Goal: Navigation & Orientation: Find specific page/section

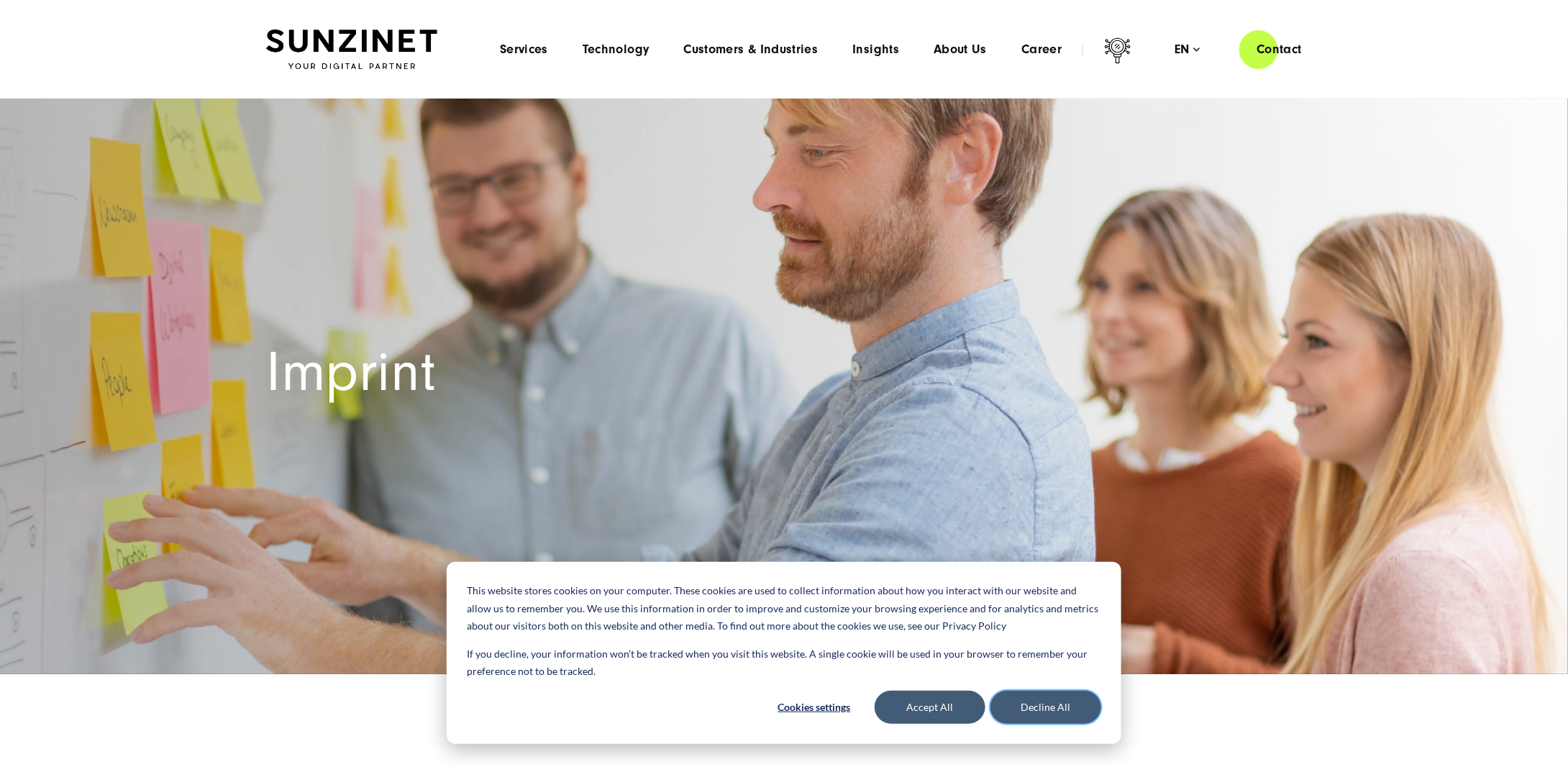
click at [1057, 705] on button "Decline All" at bounding box center [1046, 706] width 111 height 33
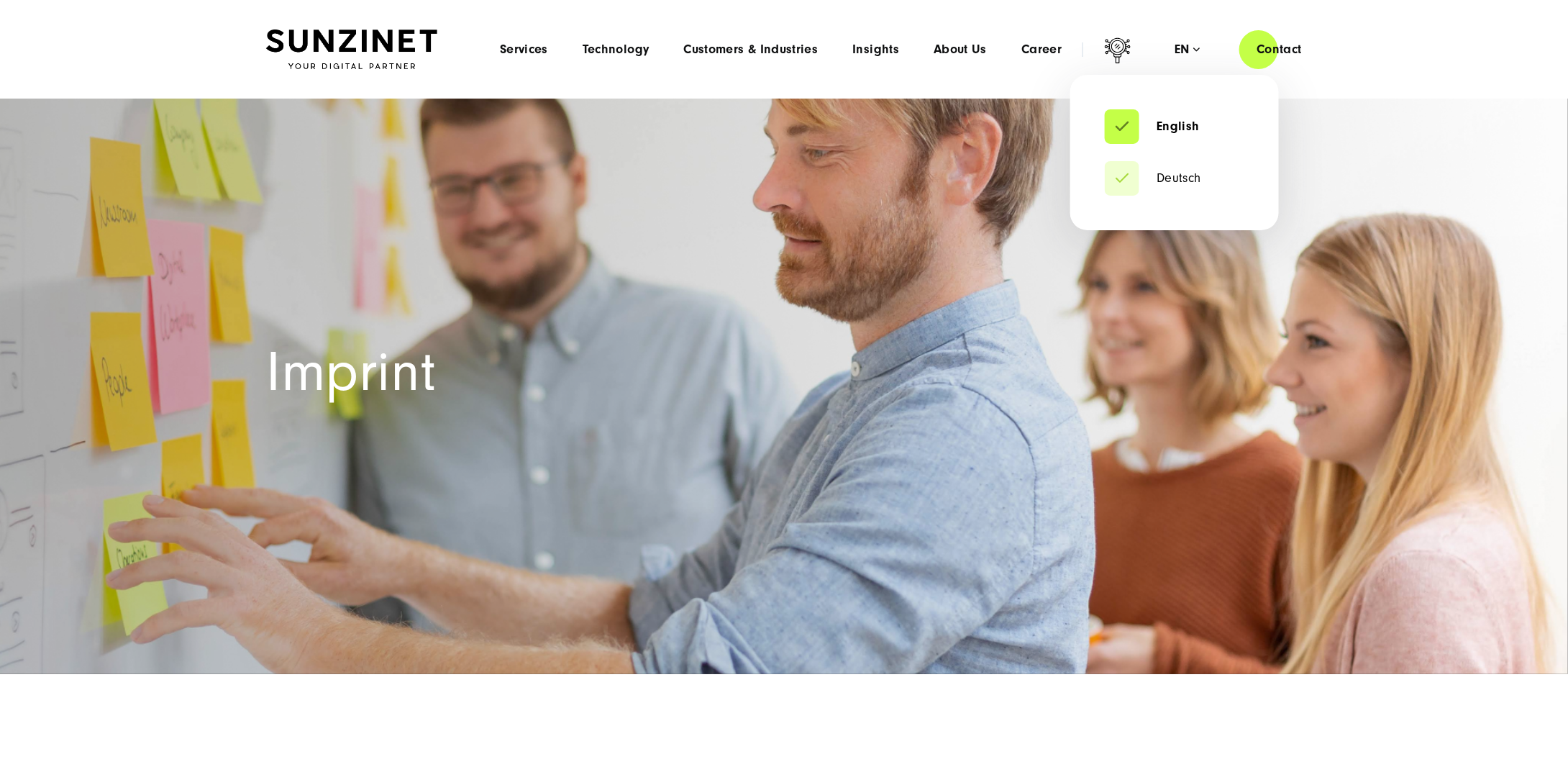
click at [1165, 170] on li "Deutsch" at bounding box center [1174, 178] width 139 height 34
click at [1162, 177] on link "Deutsch" at bounding box center [1153, 179] width 96 height 15
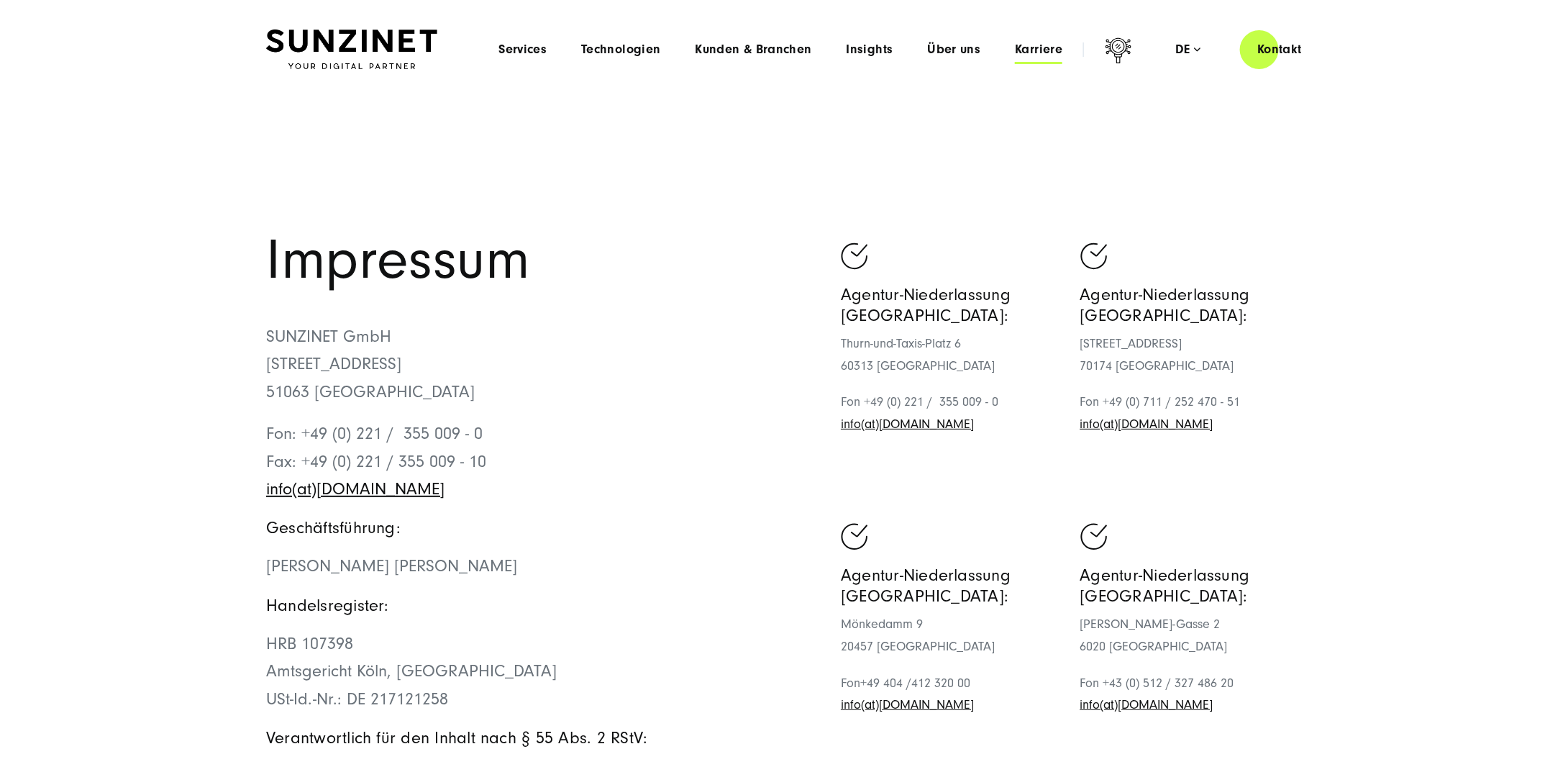
click at [1035, 55] on span "Karriere" at bounding box center [1038, 50] width 47 height 15
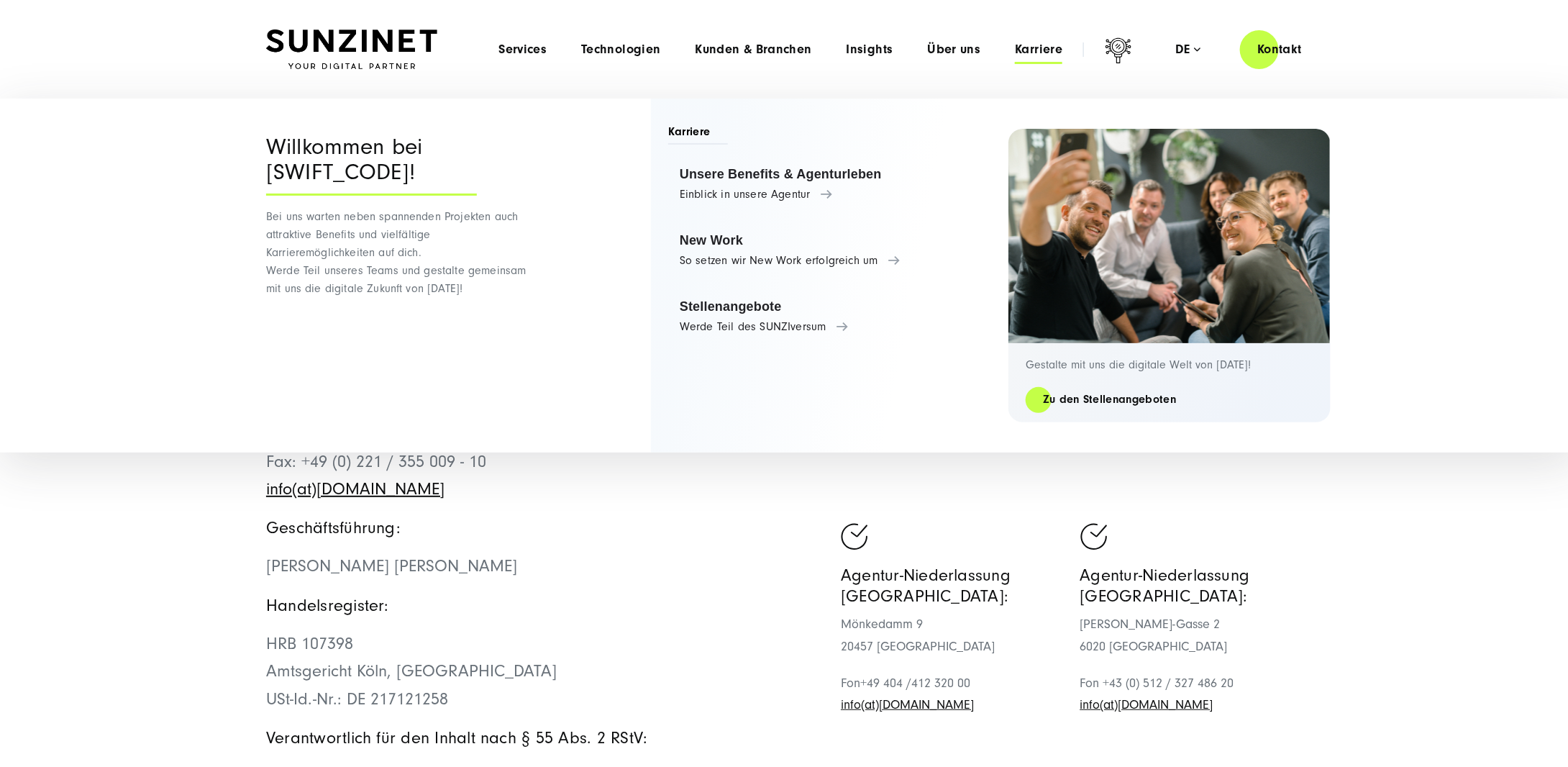
click at [743, 490] on p "Fon: +49 (0) 221 / 355 009 - 0 Fax: +49 (0) 221 / 355 009 - 10 info(at)[DOMAIN_…" at bounding box center [525, 461] width 518 height 82
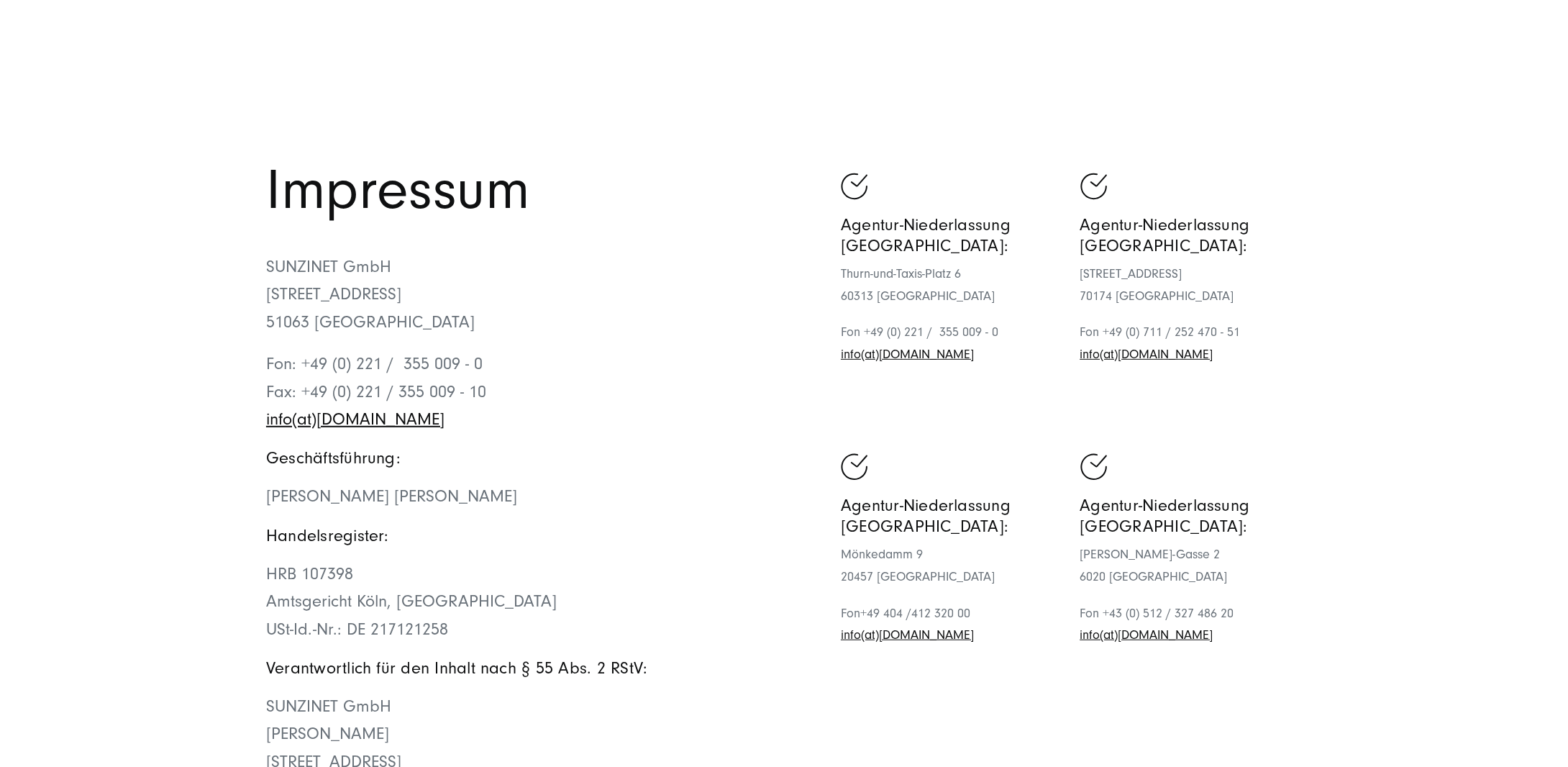
scroll to position [72, 0]
drag, startPoint x: 841, startPoint y: 553, endPoint x: 959, endPoint y: 574, distance: 119.9
click at [959, 574] on p "[STREET_ADDRESS]" at bounding box center [951, 563] width 222 height 44
copy p "[STREET_ADDRESS]"
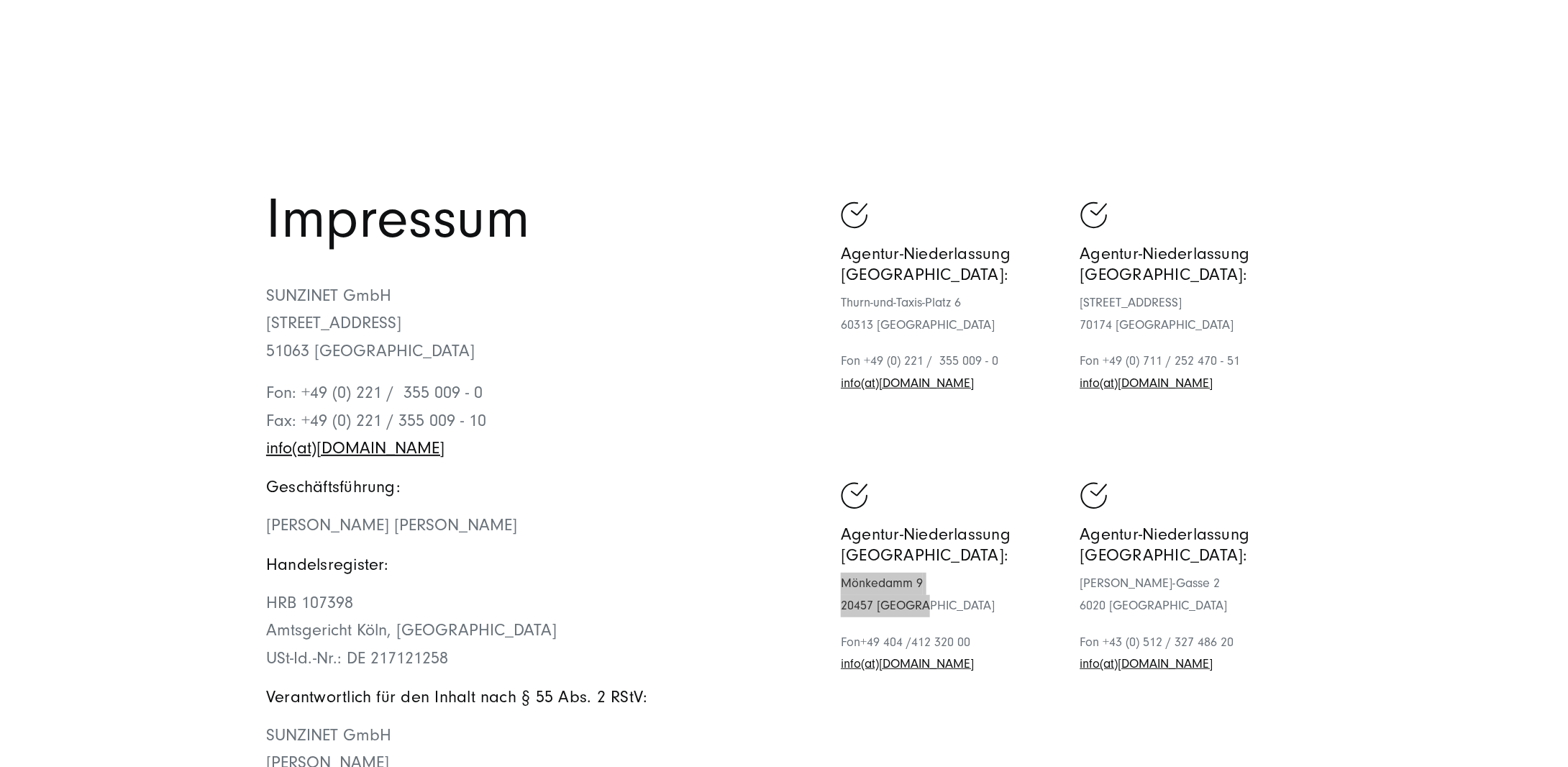
scroll to position [0, 0]
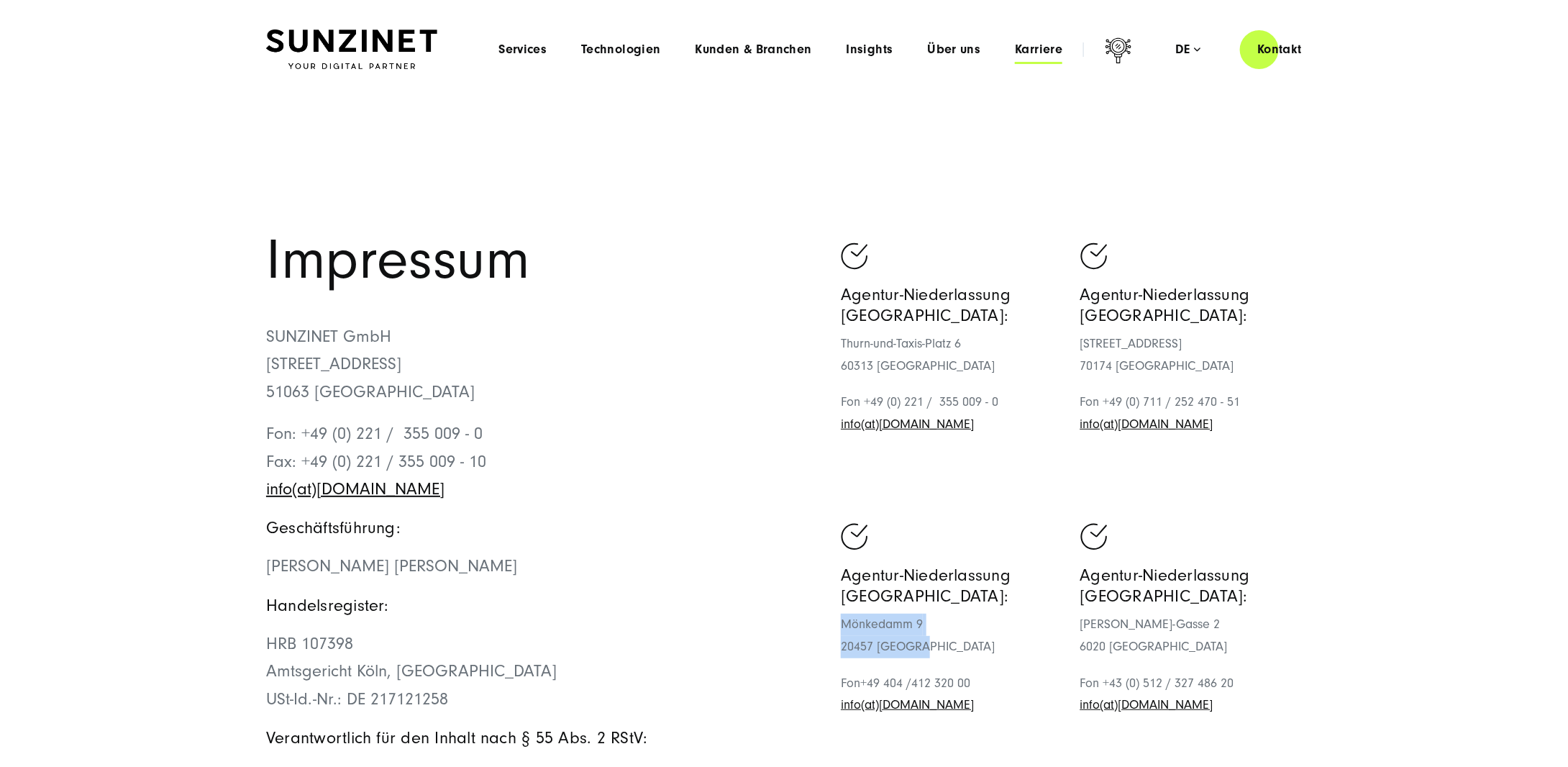
click at [1038, 47] on span "Karriere" at bounding box center [1038, 50] width 47 height 15
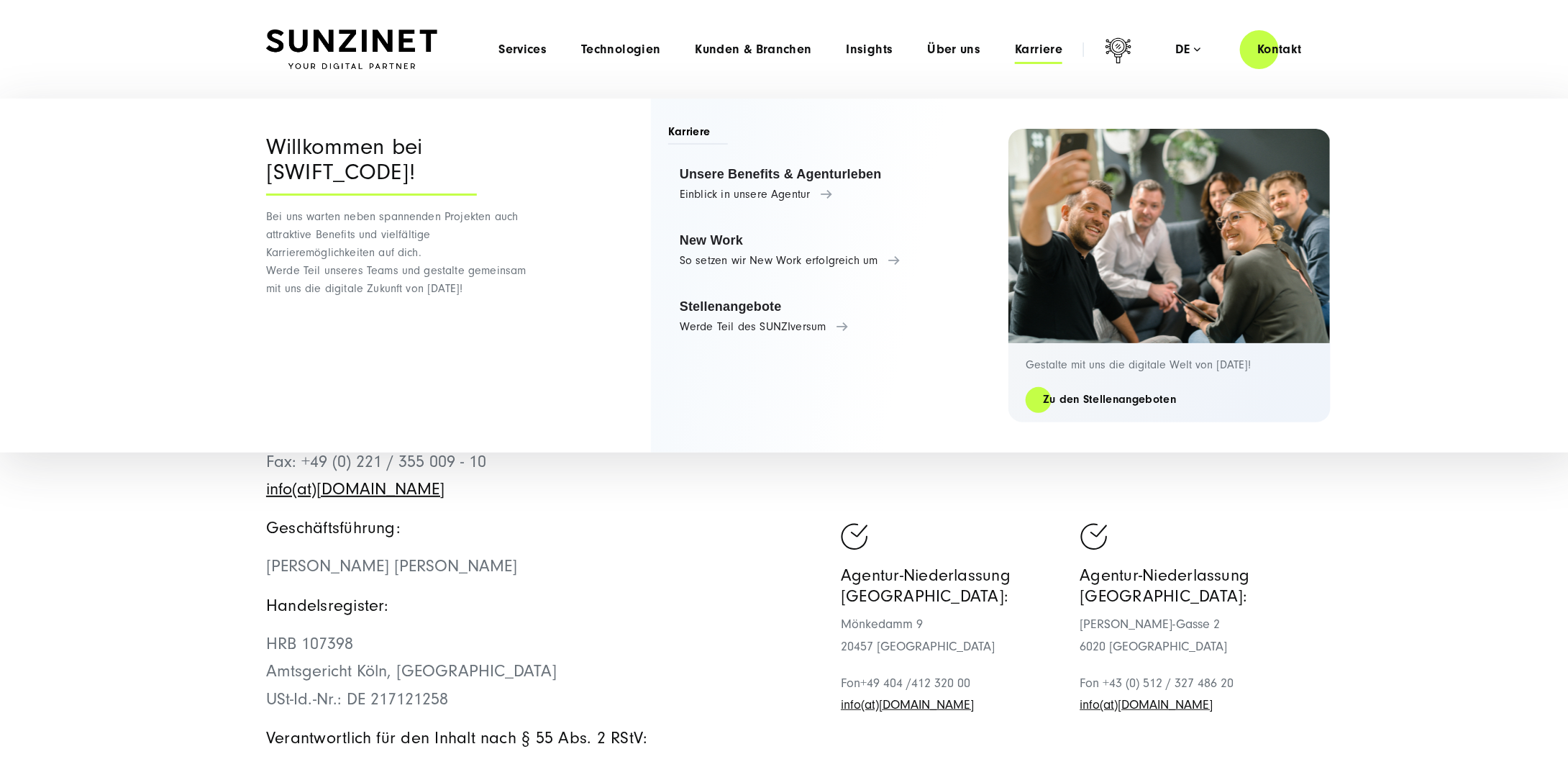
click at [1126, 388] on div "Gestalte mit uns die digitale Welt von [DATE]! Zu den Stellenangeboten" at bounding box center [1170, 382] width 323 height 79
click at [1114, 403] on link "Zu den Stellenangeboten" at bounding box center [1109, 399] width 168 height 17
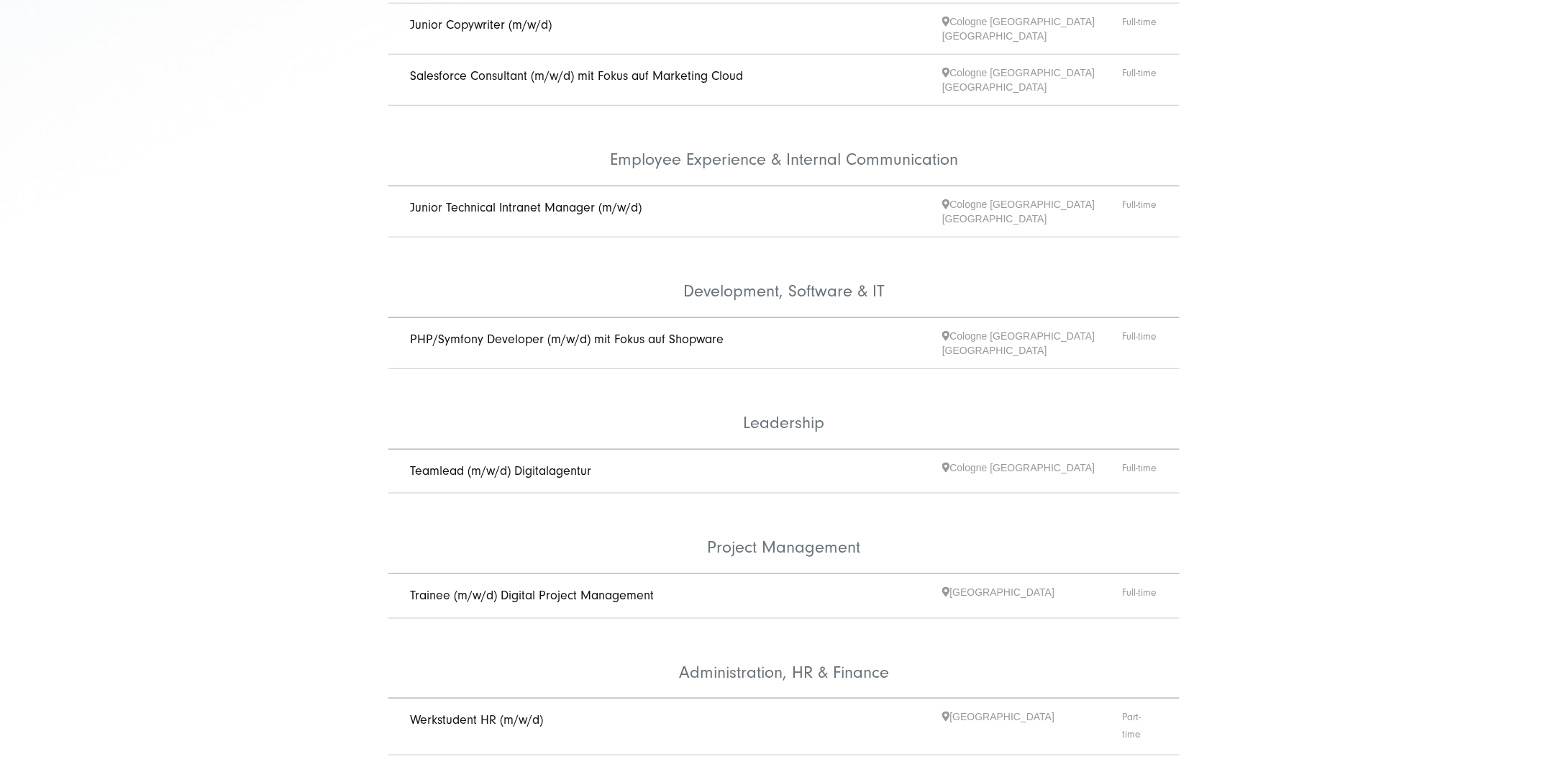
scroll to position [720, 0]
